Goal: Task Accomplishment & Management: Complete application form

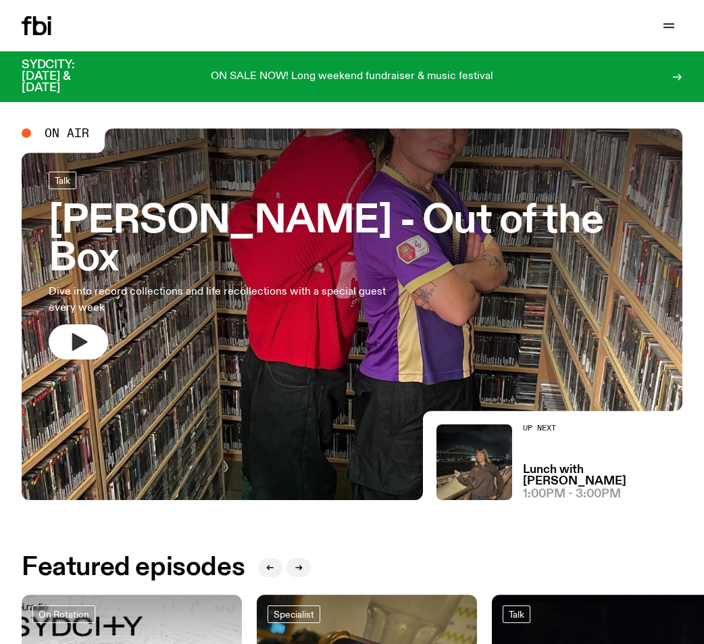
click at [91, 325] on button "button" at bounding box center [78, 342] width 59 height 35
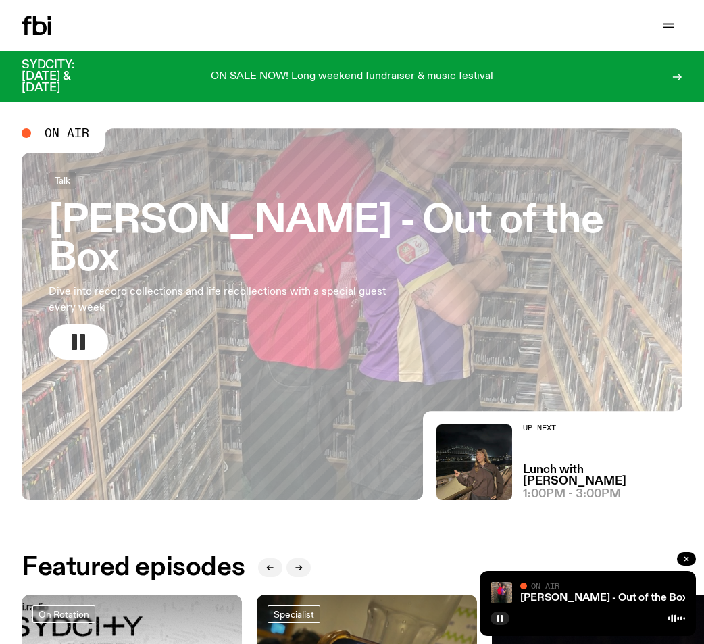
click at [88, 331] on icon "button" at bounding box center [79, 342] width 22 height 22
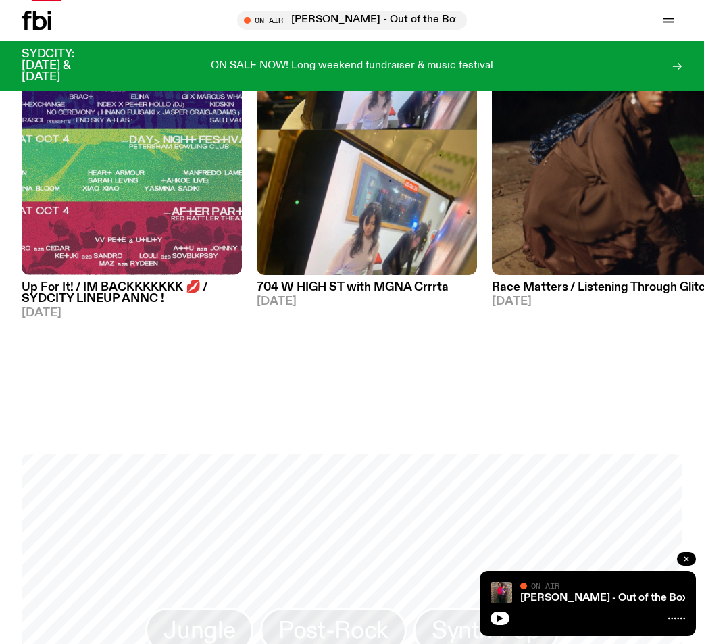
scroll to position [1021, 0]
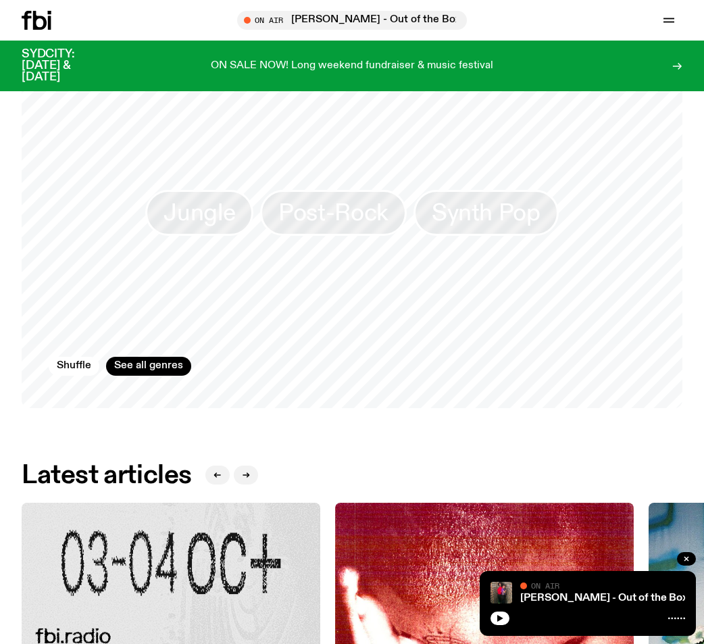
click at [30, 24] on icon at bounding box center [37, 20] width 30 height 19
click at [666, 20] on icon "button" at bounding box center [669, 20] width 16 height 16
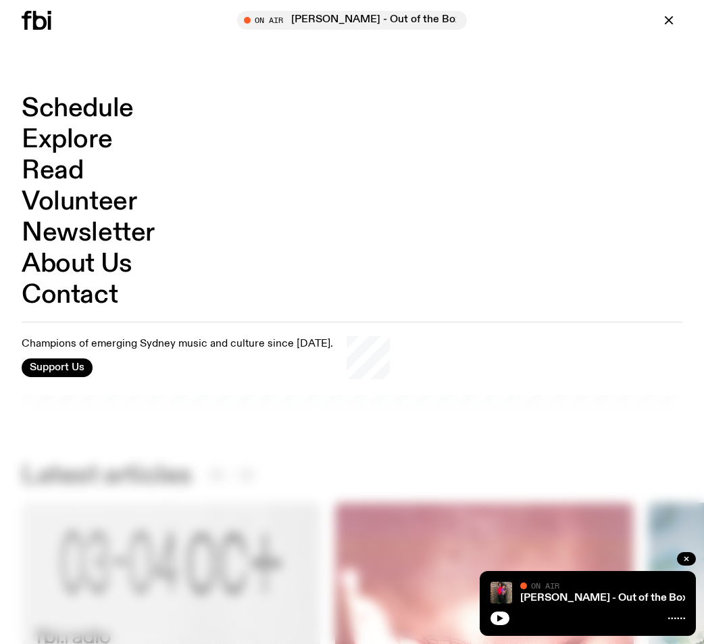
click at [56, 191] on link "Volunteer" at bounding box center [79, 202] width 115 height 26
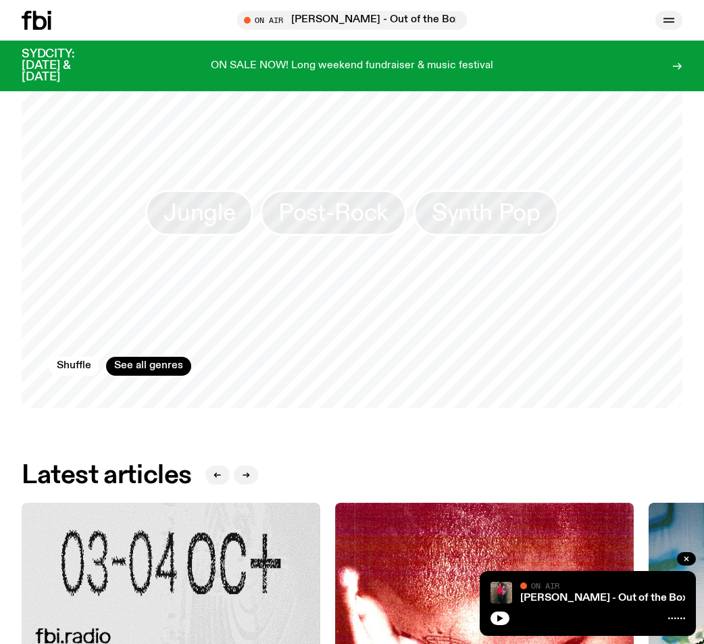
click at [675, 16] on icon "button" at bounding box center [669, 20] width 16 height 16
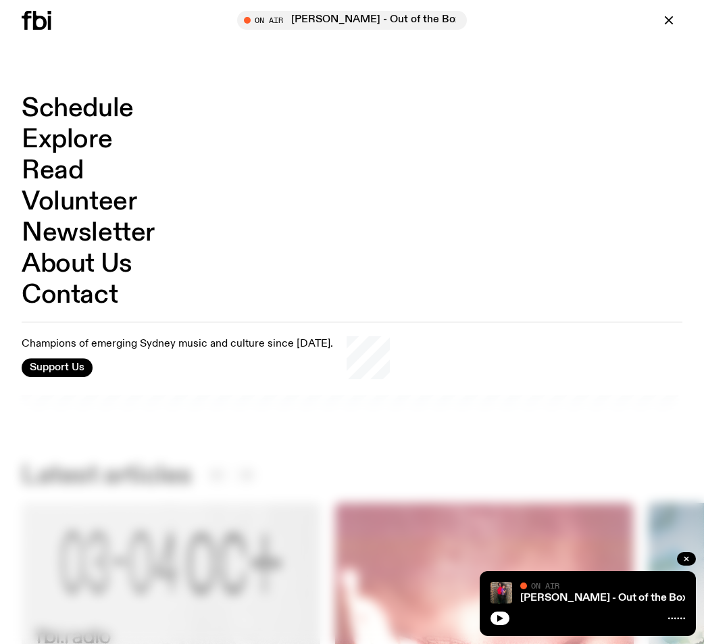
click at [81, 263] on link "About Us" at bounding box center [77, 265] width 111 height 26
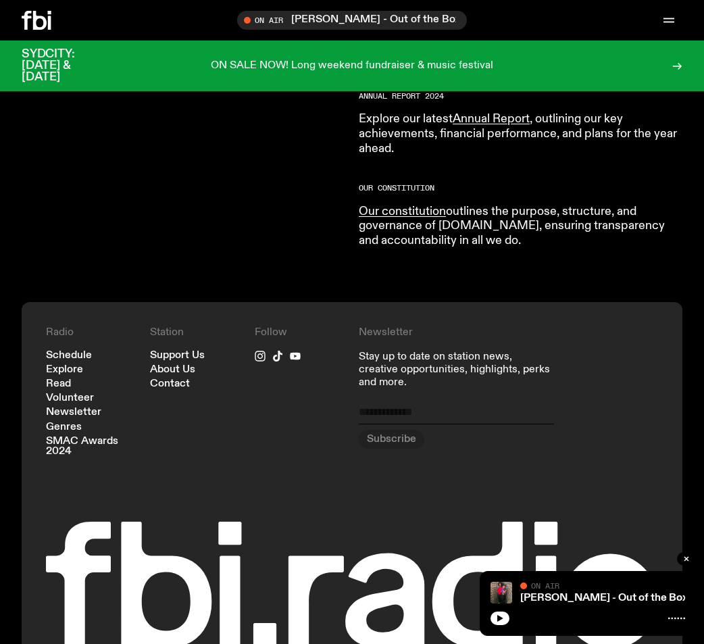
scroll to position [1422, 0]
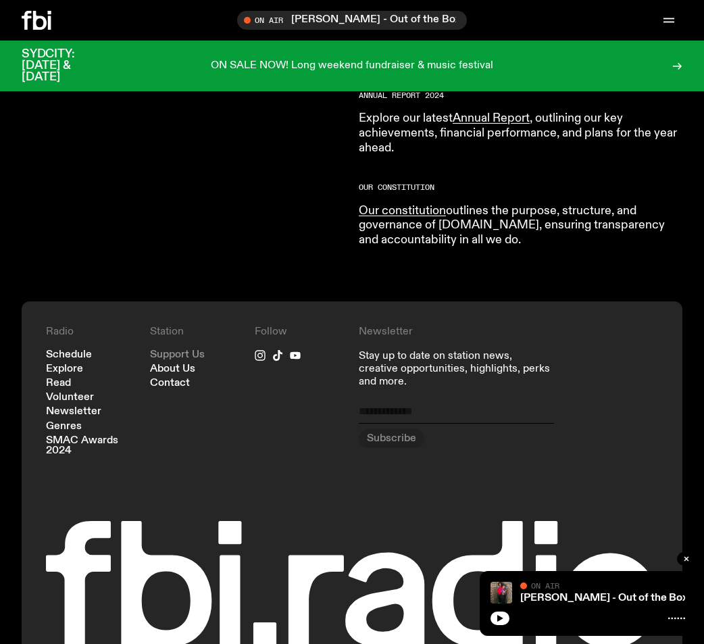
click at [192, 350] on link "Support Us" at bounding box center [177, 355] width 55 height 10
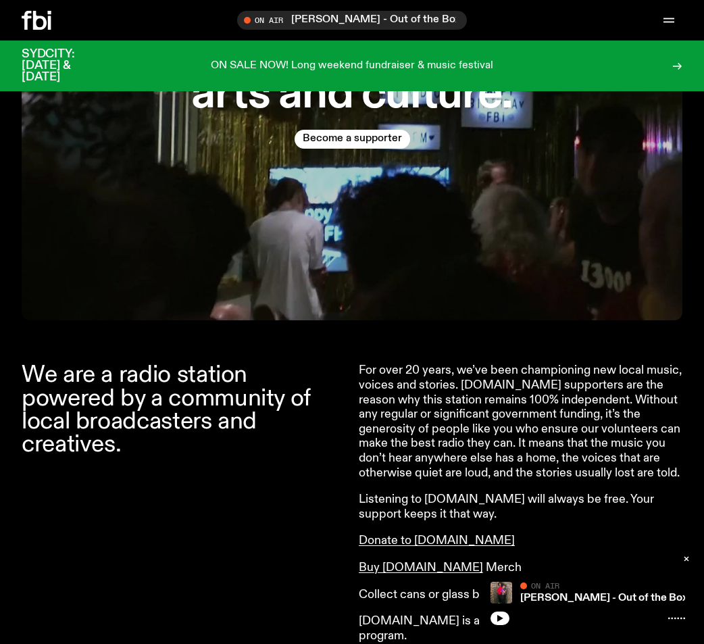
scroll to position [262, 0]
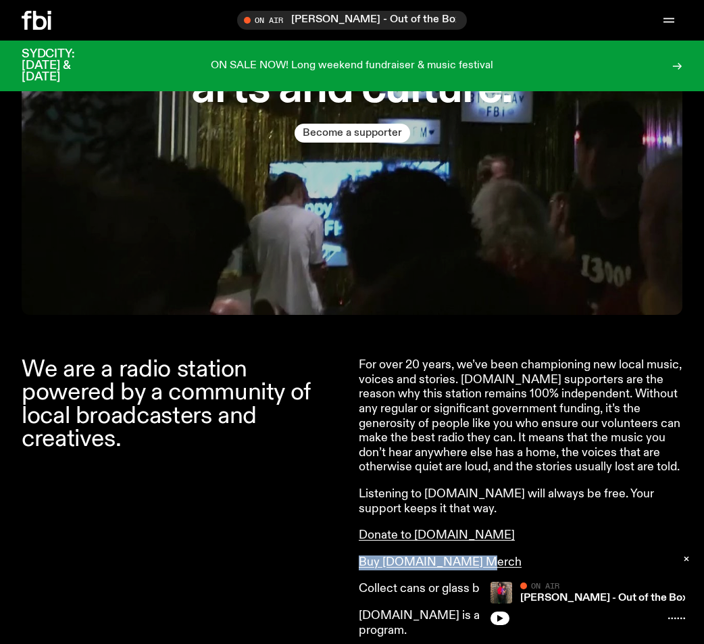
click at [362, 139] on button "Become a supporter" at bounding box center [353, 133] width 116 height 19
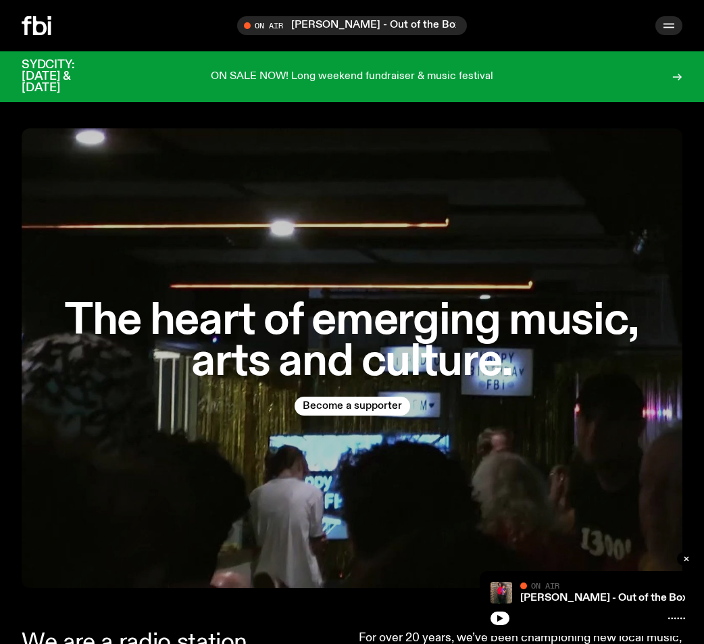
click at [665, 28] on icon "button" at bounding box center [669, 28] width 11 height 0
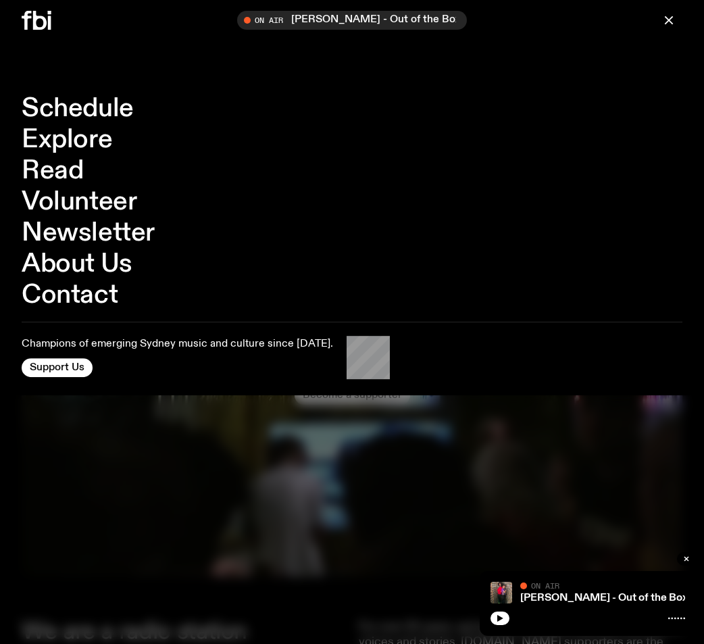
scroll to position [479, 0]
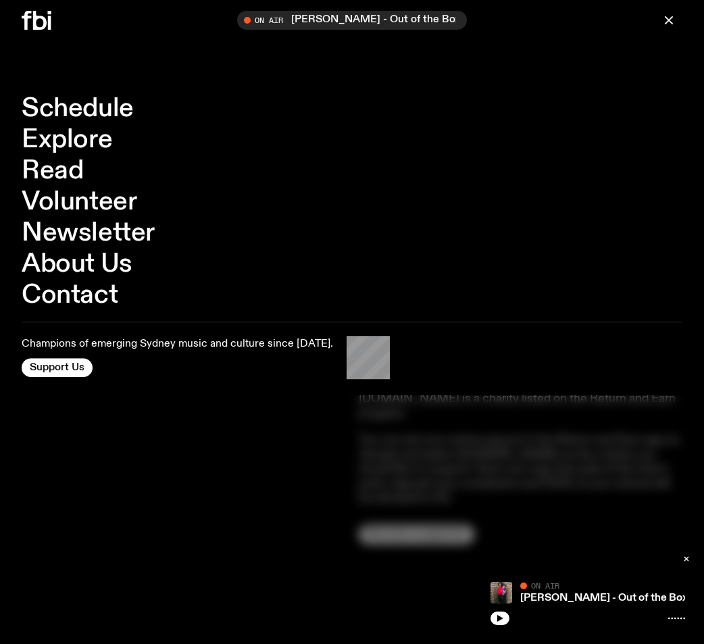
click at [290, 500] on div at bounding box center [352, 322] width 704 height 644
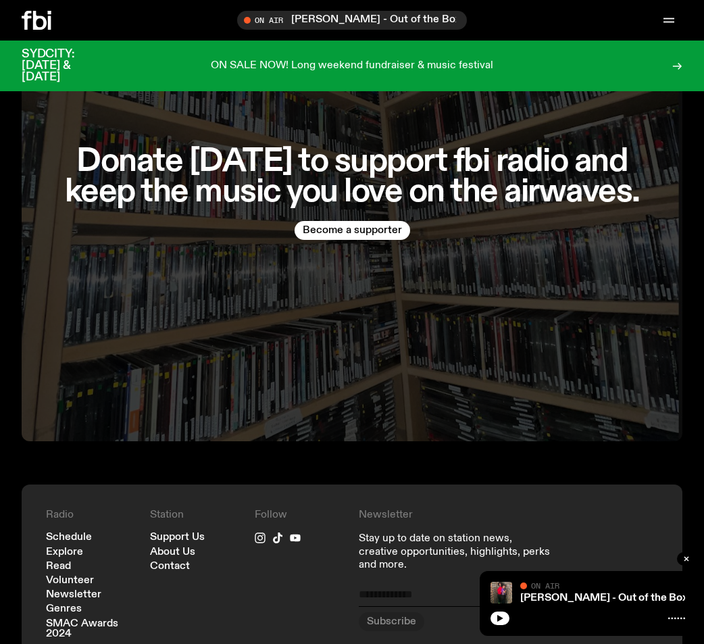
scroll to position [3156, 0]
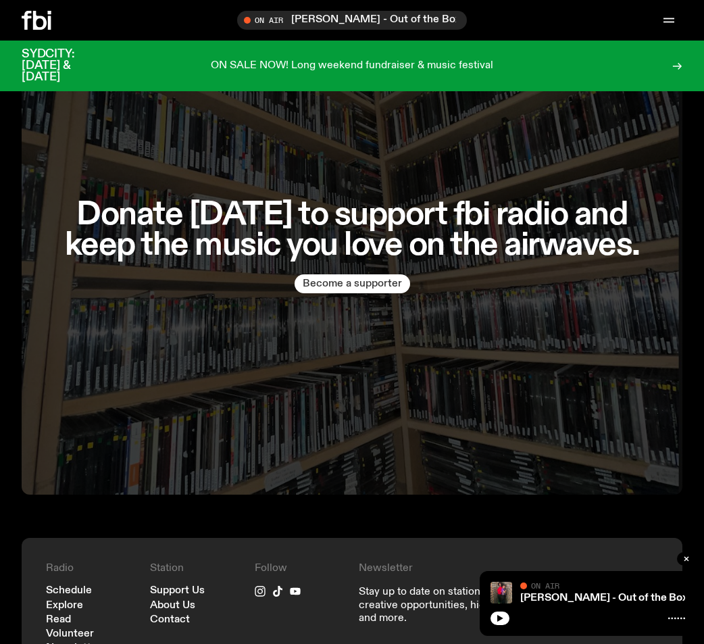
click at [332, 274] on button "Become a supporter" at bounding box center [353, 283] width 116 height 19
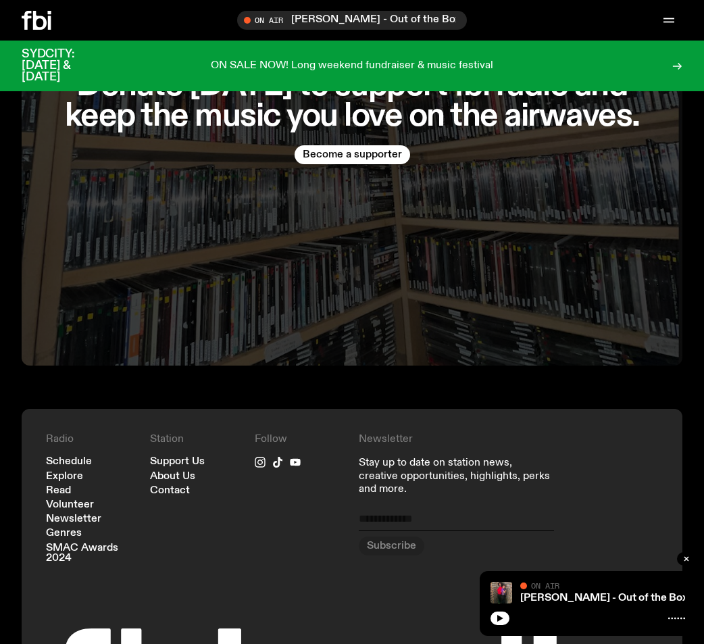
scroll to position [3437, 0]
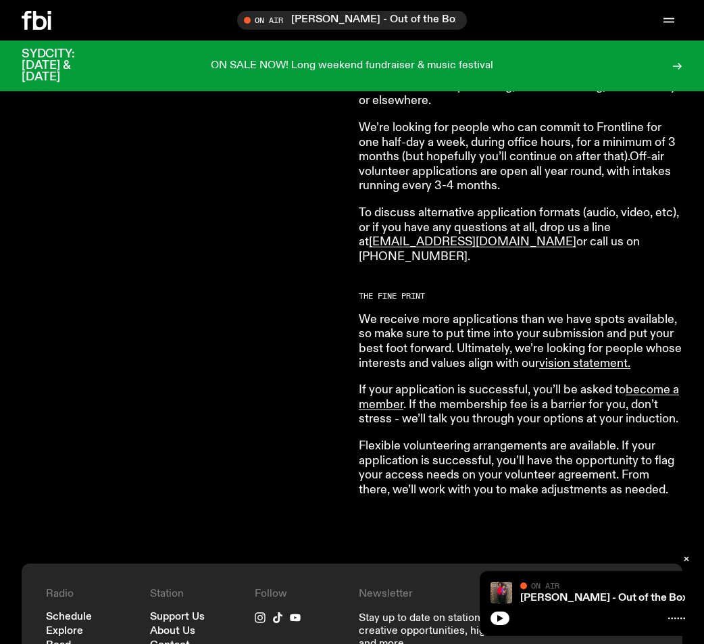
scroll to position [301, 0]
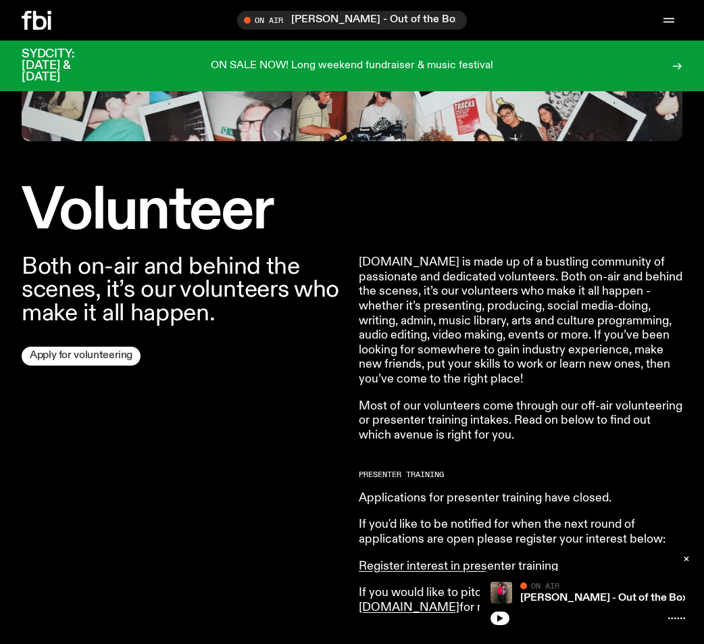
click at [111, 357] on link "Apply for volunteering" at bounding box center [81, 356] width 119 height 19
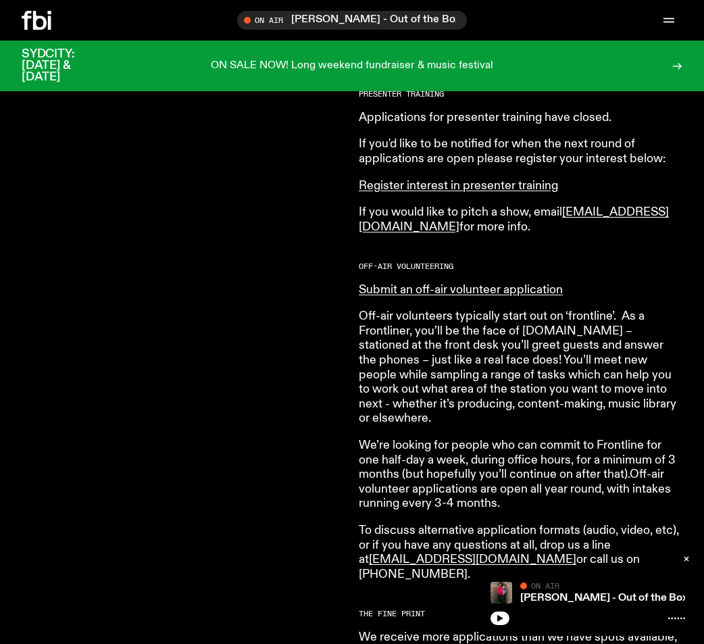
scroll to position [683, 0]
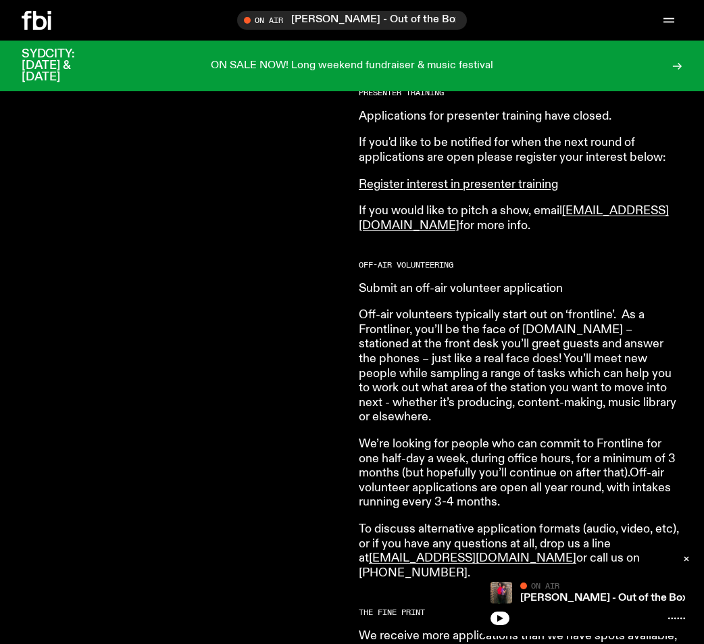
click at [394, 289] on link "Submit an off-air volunteer application" at bounding box center [461, 289] width 204 height 12
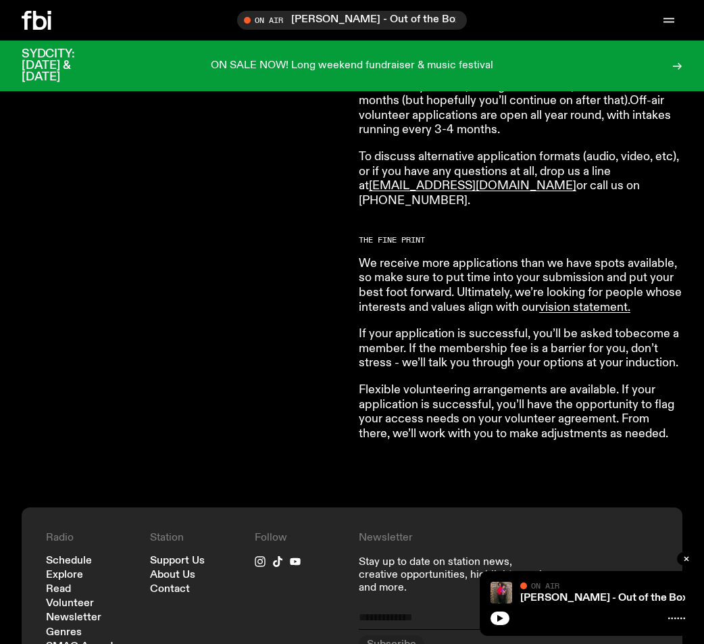
scroll to position [1341, 0]
